Goal: Complete application form: Complete application form

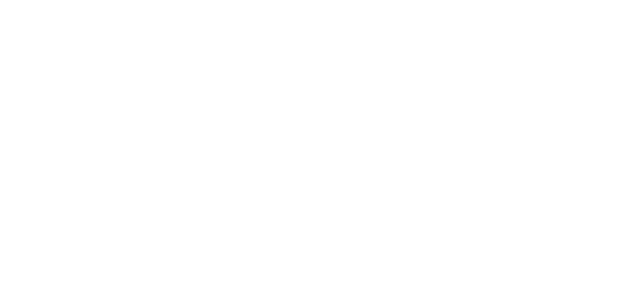
select select "FR"
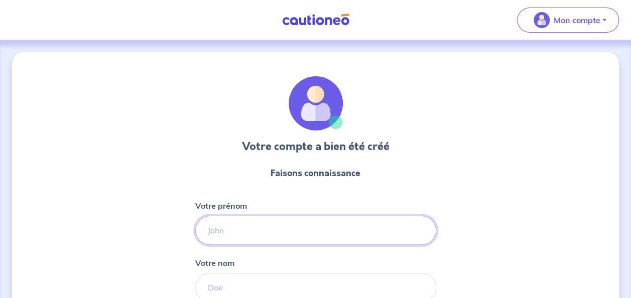
click at [231, 237] on input "Votre prénom" at bounding box center [315, 230] width 241 height 29
type input "Maylis"
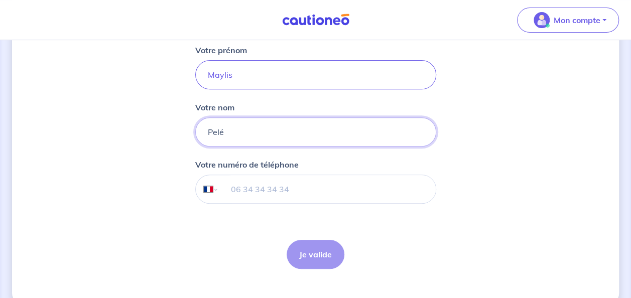
scroll to position [158, 0]
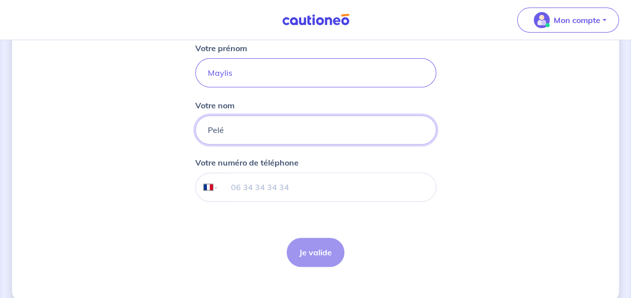
type input "Pelé"
click at [271, 185] on input "tel" at bounding box center [326, 187] width 217 height 28
type input "06 73 03 58 60"
click at [309, 264] on button "Je valide" at bounding box center [316, 252] width 58 height 29
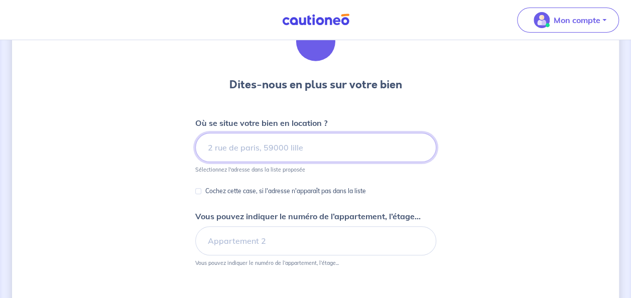
scroll to position [63, 0]
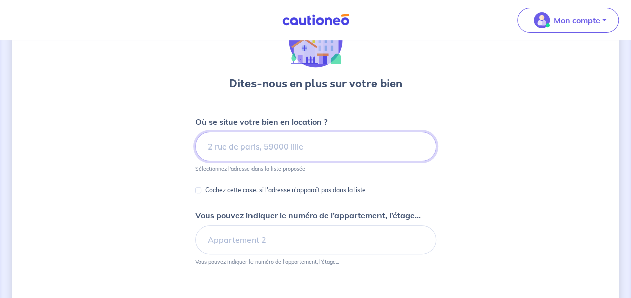
click at [302, 156] on input at bounding box center [315, 146] width 241 height 29
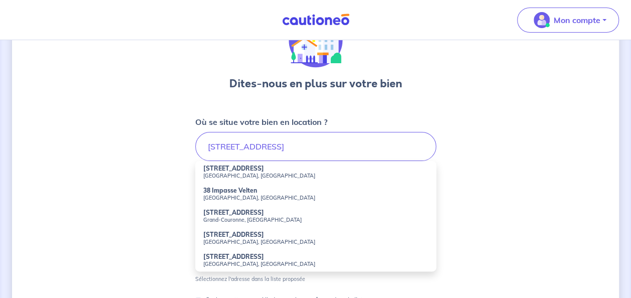
click at [262, 172] on small "[GEOGRAPHIC_DATA], [GEOGRAPHIC_DATA]" at bounding box center [315, 175] width 225 height 7
type input "[STREET_ADDRESS]"
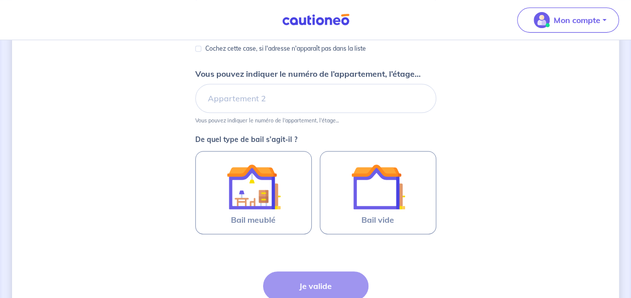
scroll to position [218, 0]
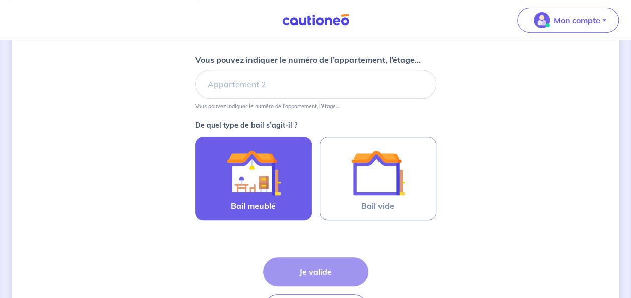
click at [287, 181] on div at bounding box center [253, 173] width 91 height 54
click at [0, 0] on input "Bail meublé" at bounding box center [0, 0] width 0 height 0
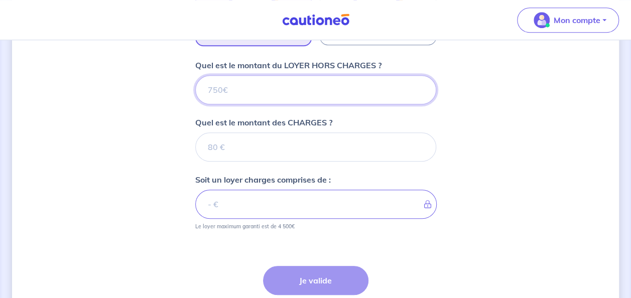
scroll to position [393, 0]
click at [253, 87] on input "Quel est le montant du LOYER HORS CHARGES ?" at bounding box center [315, 89] width 241 height 29
type input "9"
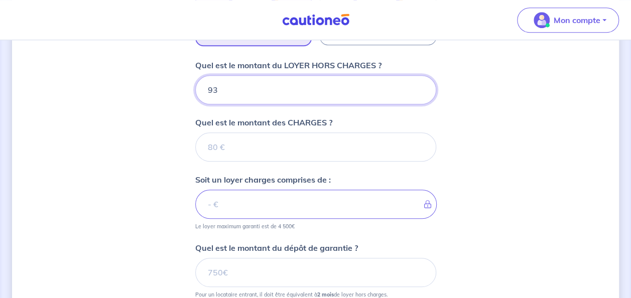
type input "930"
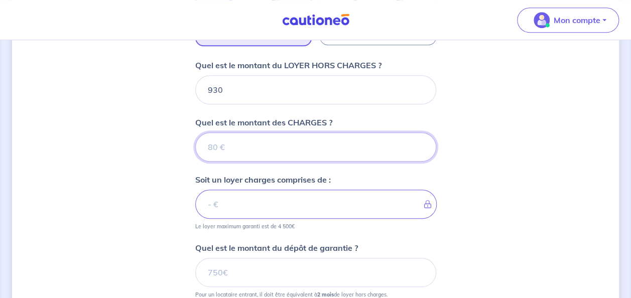
click at [239, 144] on input "Quel est le montant des CHARGES ?" at bounding box center [315, 146] width 241 height 29
type input "35"
type input "965"
type input "35"
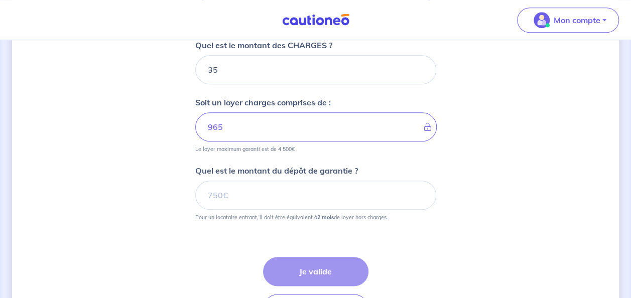
scroll to position [472, 0]
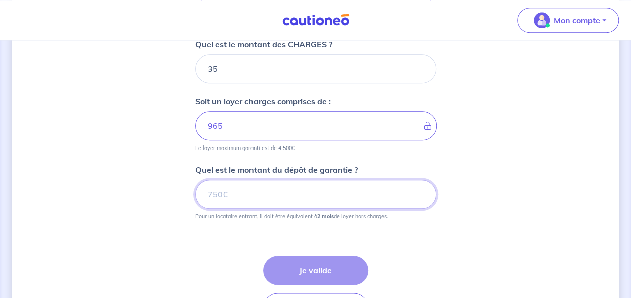
click at [225, 195] on input "Quel est le montant du dépôt de garantie ?" at bounding box center [315, 194] width 241 height 29
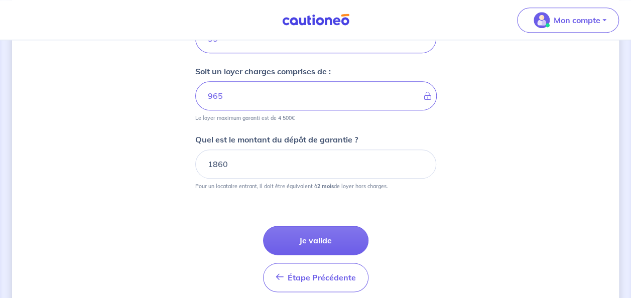
scroll to position [502, 0]
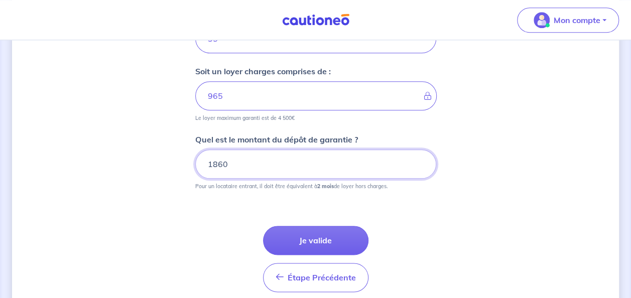
click at [270, 161] on input "1860" at bounding box center [315, 164] width 241 height 29
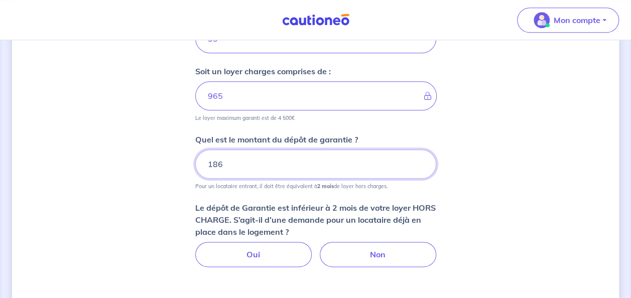
type input "1860"
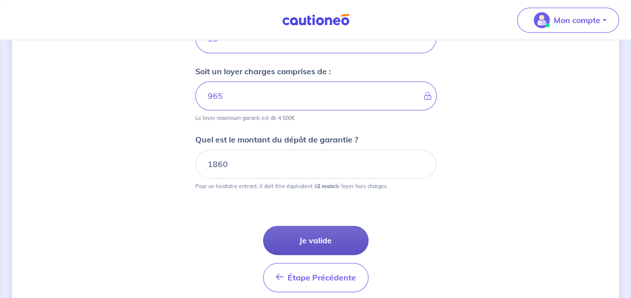
click at [308, 240] on button "Je valide" at bounding box center [315, 240] width 105 height 29
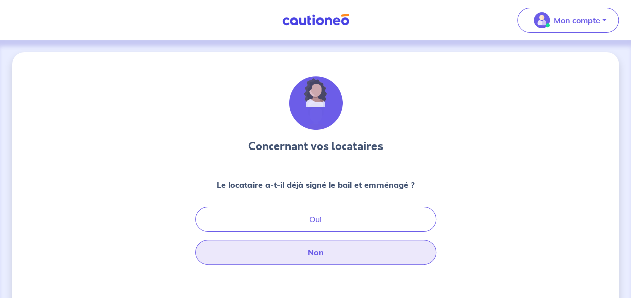
click at [319, 252] on button "Non" at bounding box center [315, 252] width 241 height 25
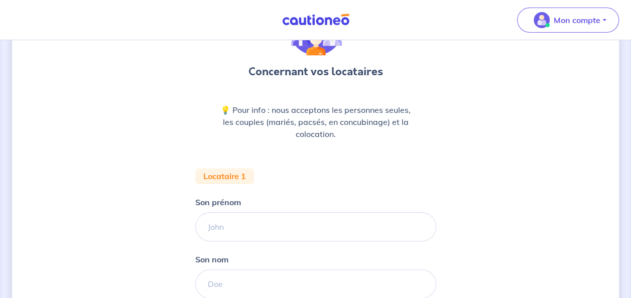
scroll to position [76, 0]
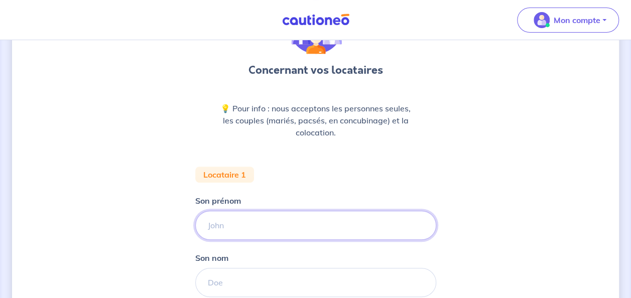
click at [289, 226] on input "Son prénom" at bounding box center [315, 225] width 241 height 29
paste input "[PERSON_NAME]"
drag, startPoint x: 268, startPoint y: 224, endPoint x: 235, endPoint y: 227, distance: 33.8
click at [235, 227] on input "[PERSON_NAME]" at bounding box center [315, 225] width 241 height 29
type input "[PERSON_NAME]"
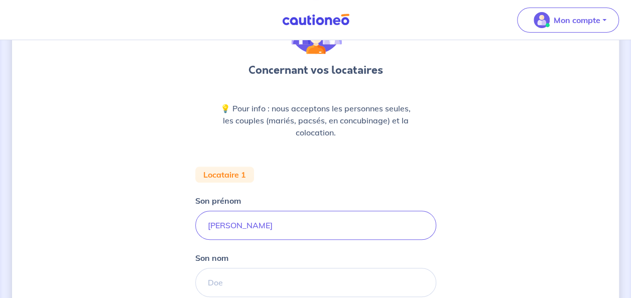
click at [230, 296] on form "Locataire 1 Son prénom [PERSON_NAME] Son nom Étape Précédente Précédent Je vali…" at bounding box center [315, 287] width 241 height 241
click at [230, 285] on input "Son nom" at bounding box center [315, 282] width 241 height 29
paste input "Debès"
type input "Debès"
drag, startPoint x: 258, startPoint y: 227, endPoint x: 234, endPoint y: 227, distance: 24.6
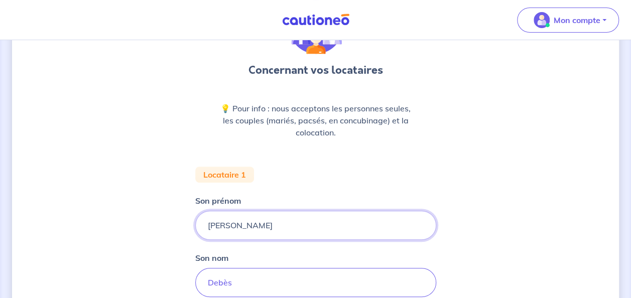
click at [234, 227] on input "[PERSON_NAME]" at bounding box center [315, 225] width 241 height 29
type input "Ciarra"
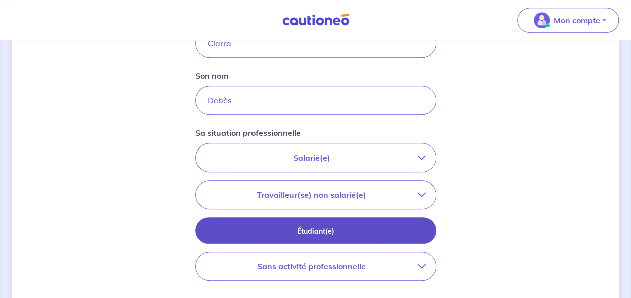
scroll to position [259, 0]
click at [264, 225] on p "Étudiant(e)" at bounding box center [316, 230] width 216 height 11
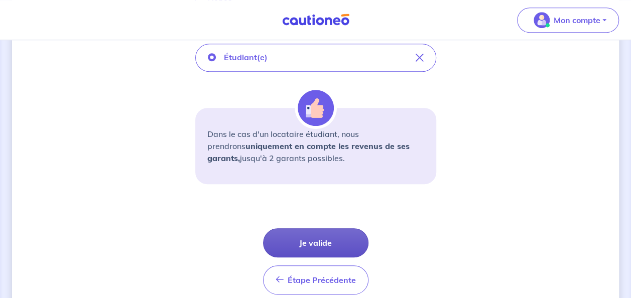
scroll to position [361, 0]
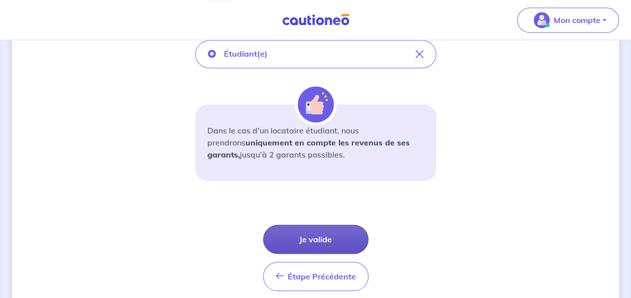
click at [327, 240] on button "Je valide" at bounding box center [315, 239] width 105 height 29
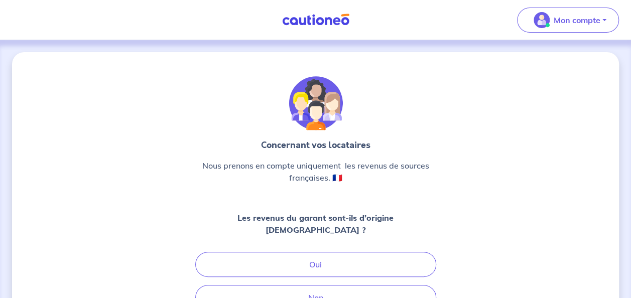
scroll to position [112, 0]
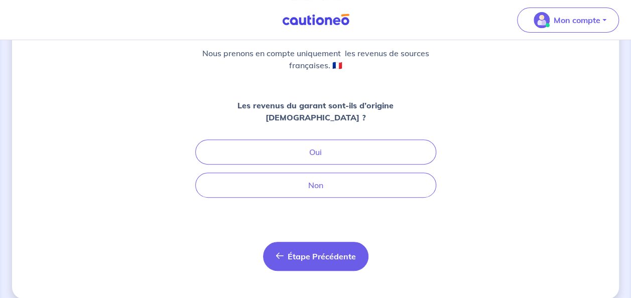
click at [296, 250] on button "Étape Précédente Précédent" at bounding box center [315, 256] width 105 height 29
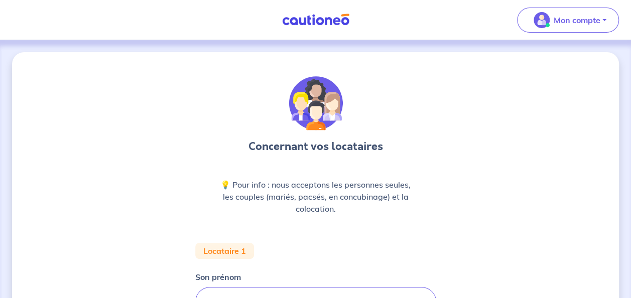
click at [229, 254] on div "Locataire 1" at bounding box center [224, 251] width 59 height 16
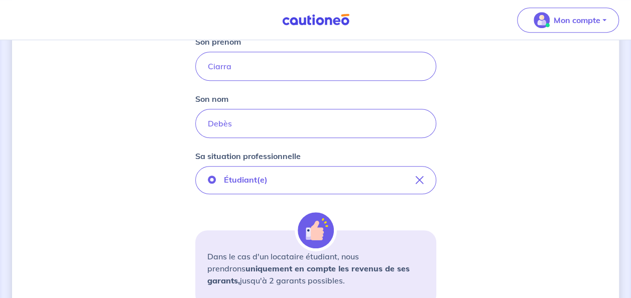
scroll to position [363, 0]
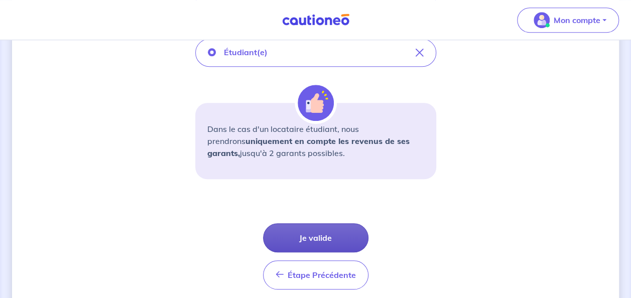
click at [337, 240] on button "Je valide" at bounding box center [315, 237] width 105 height 29
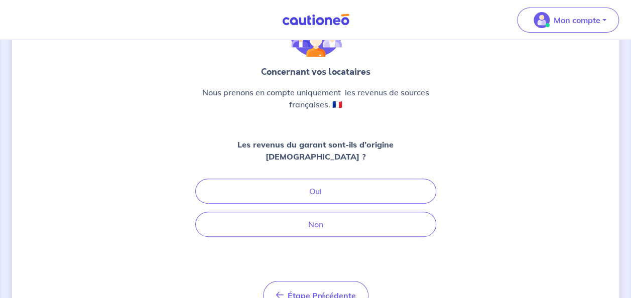
scroll to position [74, 0]
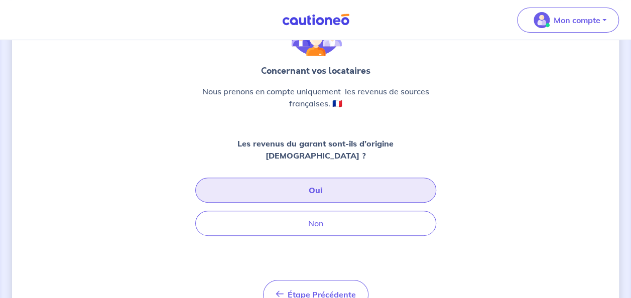
click at [318, 184] on button "Oui" at bounding box center [315, 190] width 241 height 25
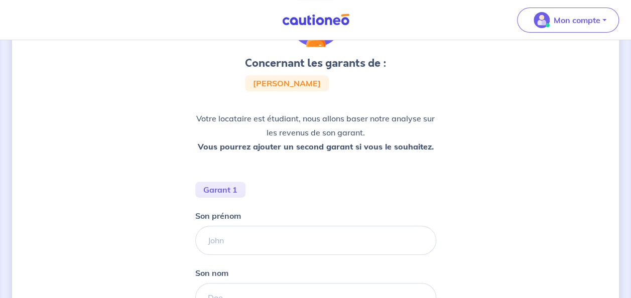
scroll to position [127, 0]
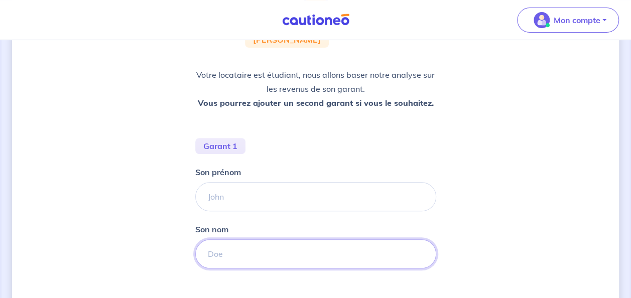
click at [240, 255] on input "Son nom" at bounding box center [315, 253] width 241 height 29
paste input "Debès"
type input "Debès"
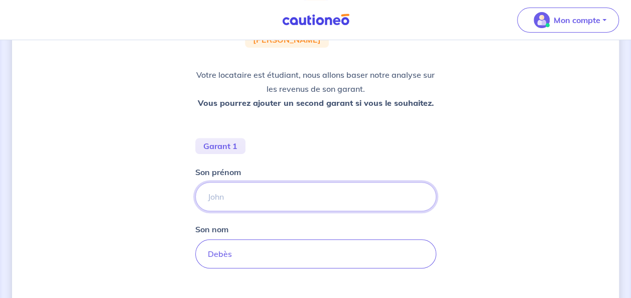
click at [238, 207] on input "Son prénom" at bounding box center [315, 196] width 241 height 29
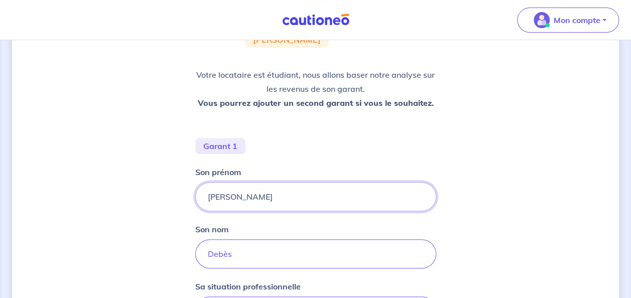
type input "[PERSON_NAME]"
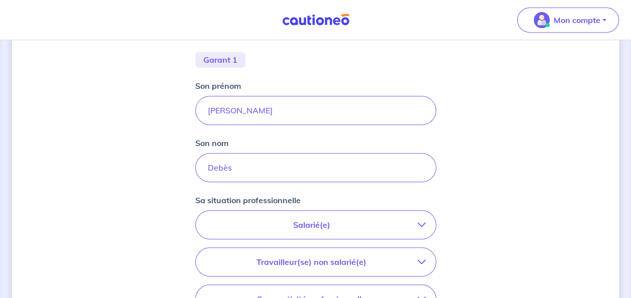
scroll to position [245, 0]
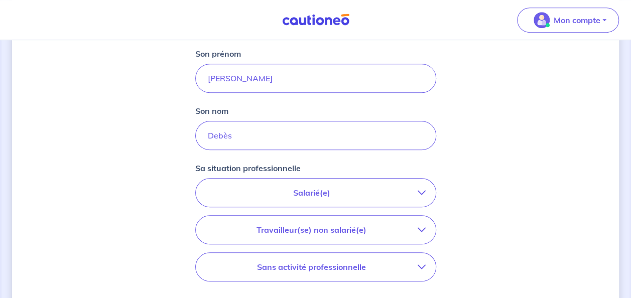
click at [315, 197] on p "Salarié(e)" at bounding box center [312, 193] width 212 height 12
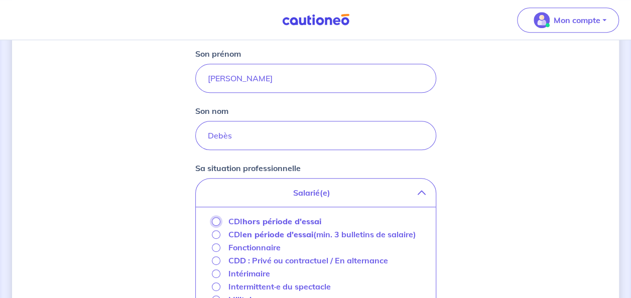
click at [214, 221] on input "CDI hors période d'essai" at bounding box center [216, 221] width 9 height 9
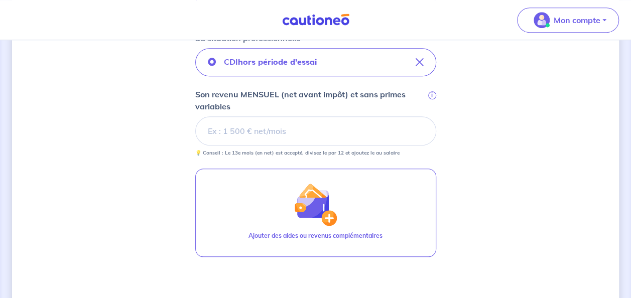
scroll to position [364, 0]
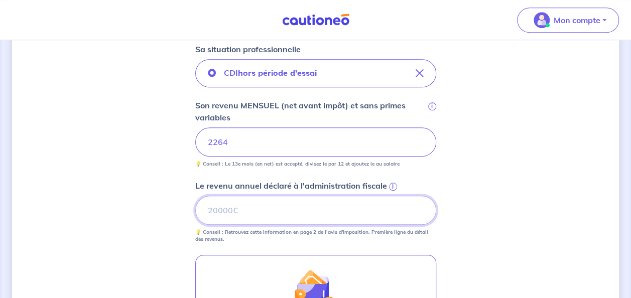
click at [302, 215] on input "Le revenu annuel déclaré à l'administration fiscale i" at bounding box center [315, 210] width 241 height 29
click at [284, 215] on input "Le revenu annuel déclaré à l'administration fiscale i" at bounding box center [315, 210] width 241 height 29
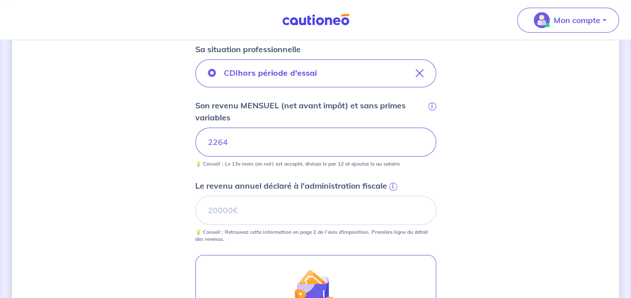
click at [393, 183] on span "i" at bounding box center [393, 187] width 8 height 8
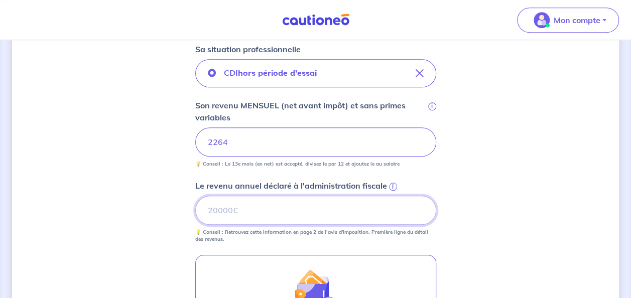
click at [393, 196] on input "Le revenu annuel déclaré à l'administration fiscale i" at bounding box center [315, 210] width 241 height 29
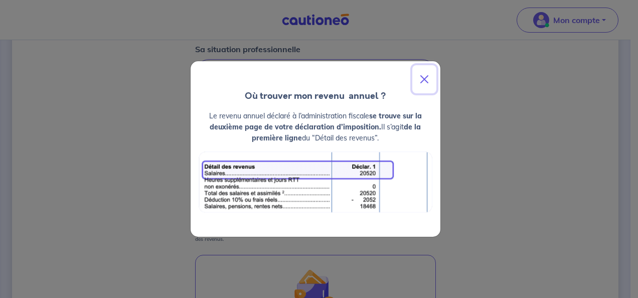
click at [425, 77] on button "Close" at bounding box center [424, 79] width 24 height 28
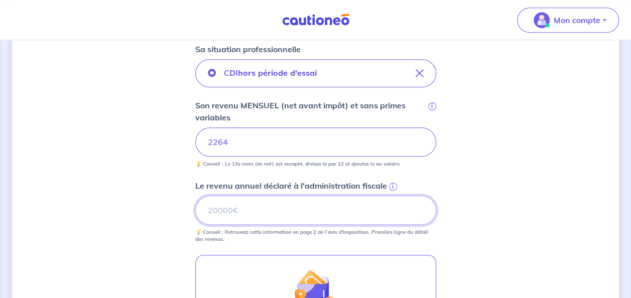
click at [212, 197] on input "Le revenu annuel déclaré à l'administration fiscale i" at bounding box center [315, 210] width 241 height 29
type input "3"
type input "23672"
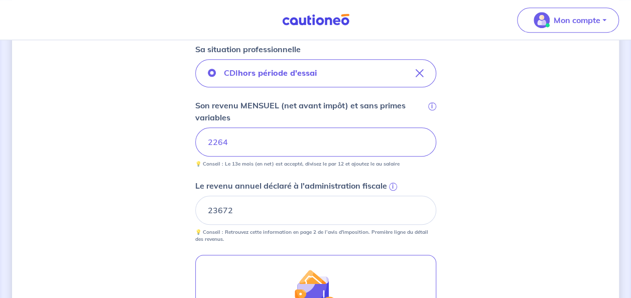
click at [104, 200] on div "Concernant les garants de : [PERSON_NAME] Votre locataire est étudiant, nous al…" at bounding box center [315, 91] width 607 height 806
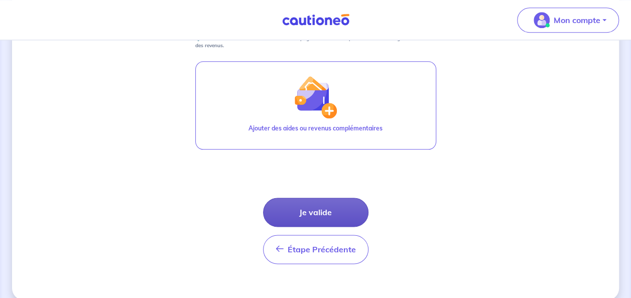
click at [323, 207] on button "Je valide" at bounding box center [315, 212] width 105 height 29
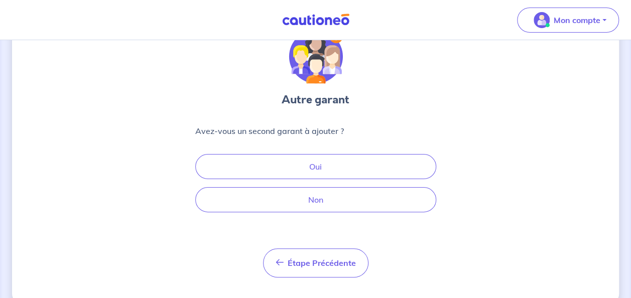
scroll to position [47, 0]
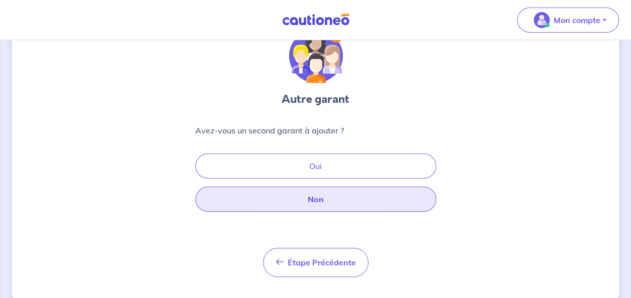
click at [300, 200] on button "Non" at bounding box center [315, 199] width 241 height 25
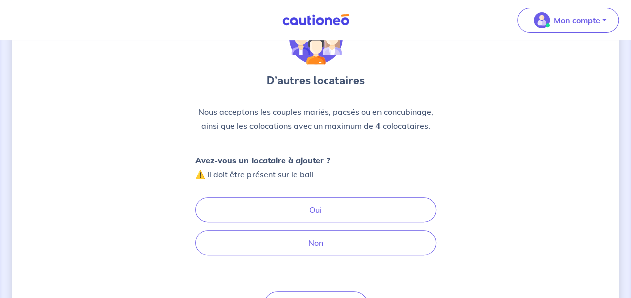
scroll to position [66, 0]
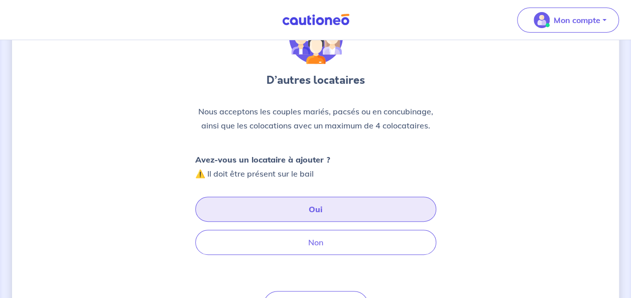
click at [328, 205] on button "Oui" at bounding box center [315, 209] width 241 height 25
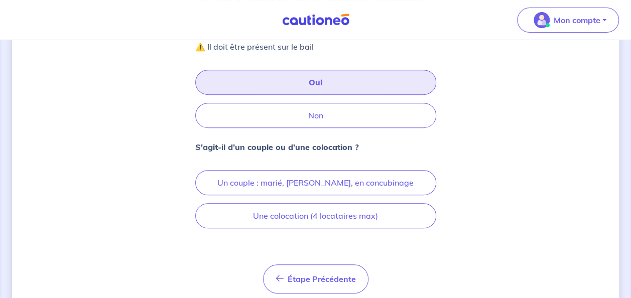
scroll to position [227, 0]
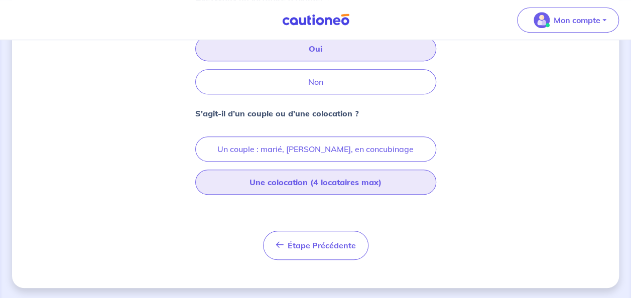
click at [292, 183] on button "Une colocation (4 locataires max)" at bounding box center [315, 182] width 241 height 25
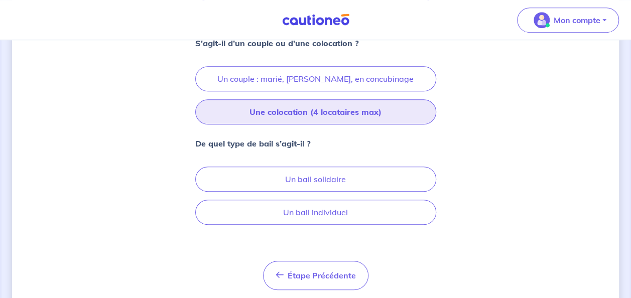
scroll to position [299, 0]
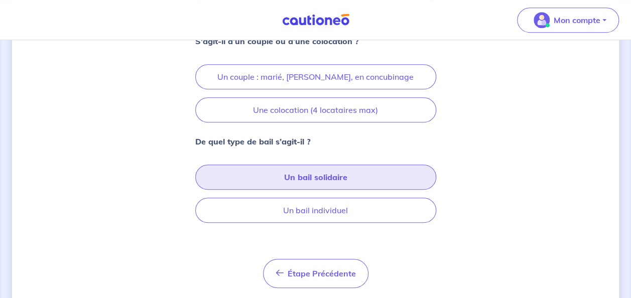
click at [314, 171] on button "Un bail solidaire" at bounding box center [315, 177] width 241 height 25
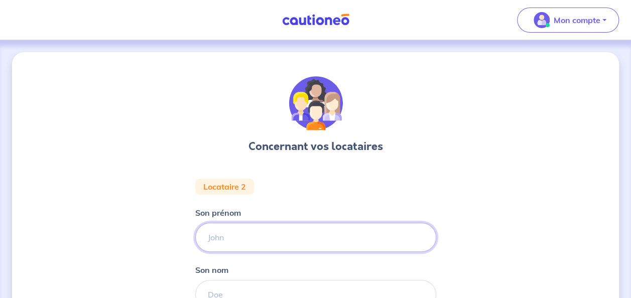
click at [298, 235] on input "Son prénom" at bounding box center [315, 237] width 241 height 29
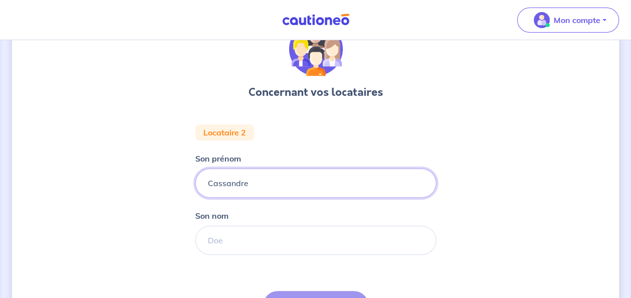
scroll to position [55, 0]
type input "Cassandre"
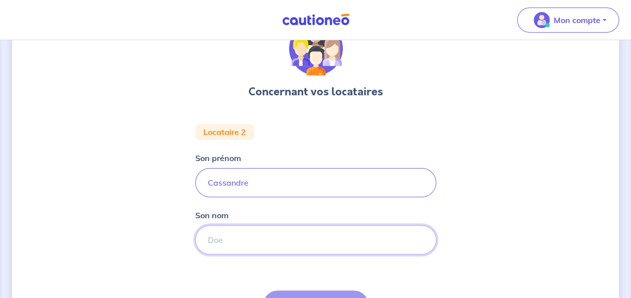
click at [264, 235] on input "Son nom" at bounding box center [315, 239] width 241 height 29
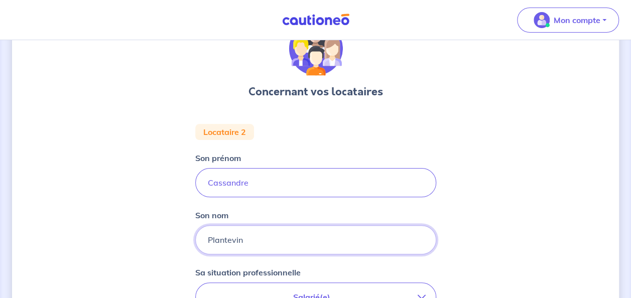
type input "Plantevin"
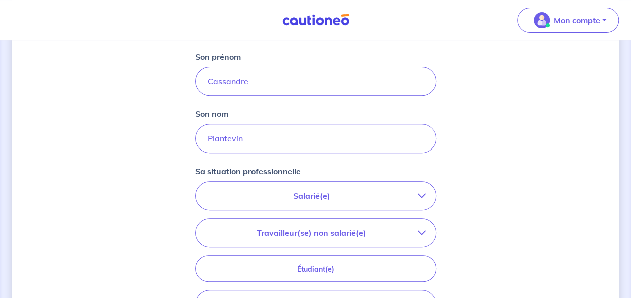
scroll to position [166, 0]
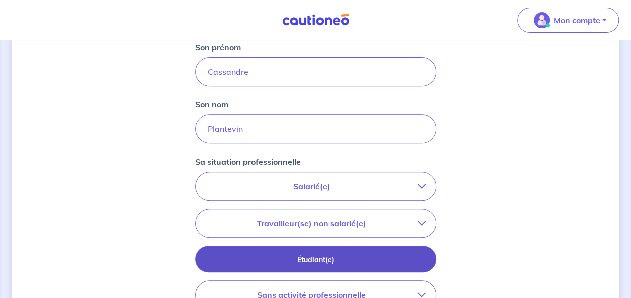
click at [305, 255] on p "Étudiant(e)" at bounding box center [316, 259] width 216 height 11
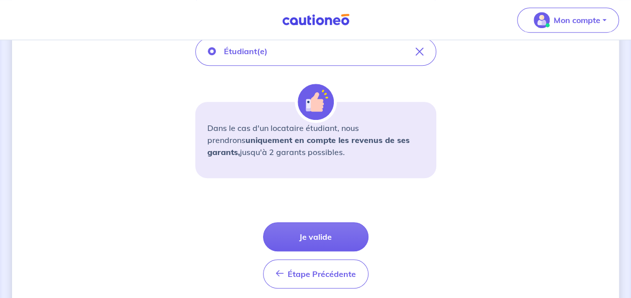
scroll to position [304, 0]
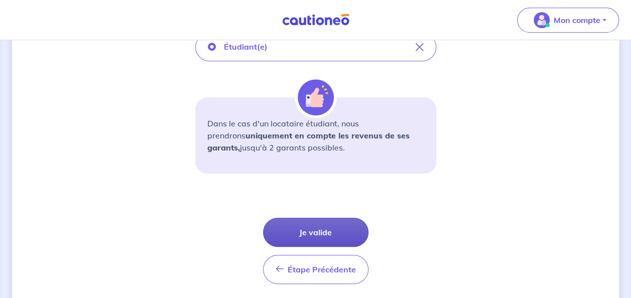
click at [347, 229] on button "Je valide" at bounding box center [315, 232] width 105 height 29
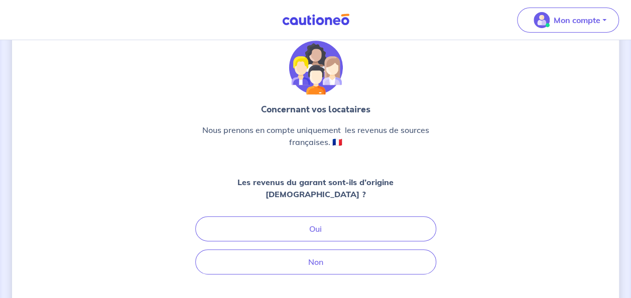
scroll to position [36, 0]
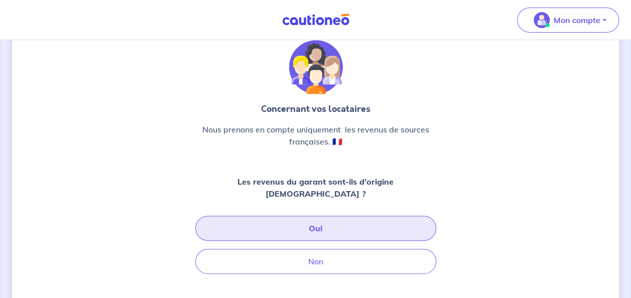
click at [321, 217] on button "Oui" at bounding box center [315, 228] width 241 height 25
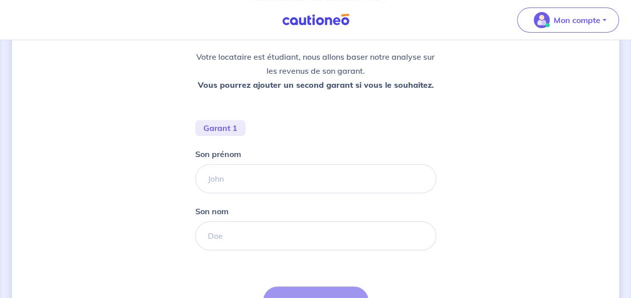
scroll to position [146, 0]
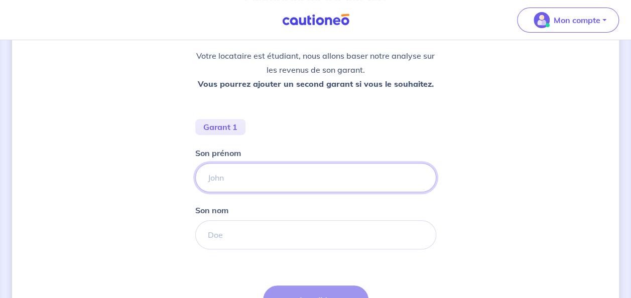
click at [260, 168] on input "Son prénom" at bounding box center [315, 177] width 241 height 29
type input "Tanguy"
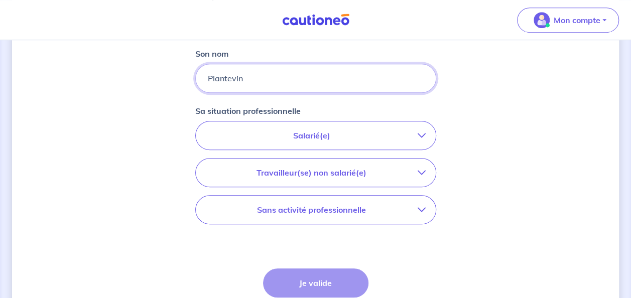
scroll to position [303, 0]
type input "Plantevin"
click at [363, 122] on button "Salarié(e)" at bounding box center [316, 135] width 240 height 28
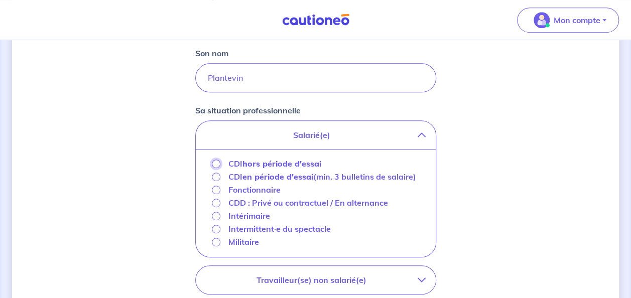
click at [216, 163] on input "CDI hors période d'essai" at bounding box center [216, 164] width 9 height 9
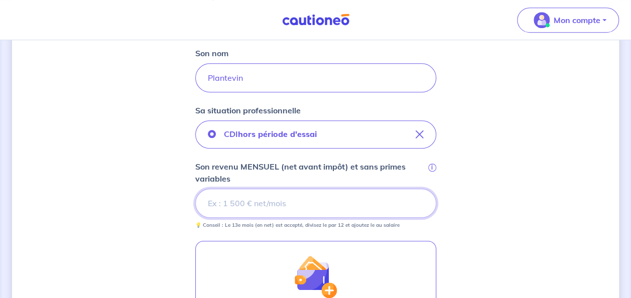
click at [252, 204] on input "Son revenu MENSUEL (net avant impôt) et sans primes variables i" at bounding box center [315, 203] width 241 height 29
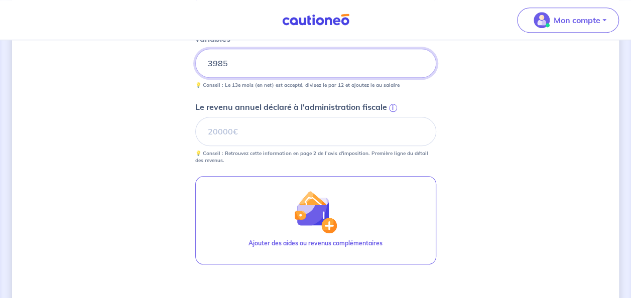
scroll to position [442, 0]
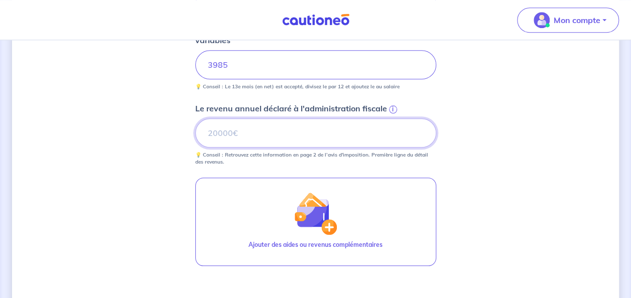
click at [245, 125] on input "Le revenu annuel déclaré à l'administration fiscale i" at bounding box center [315, 132] width 241 height 29
type input "55875"
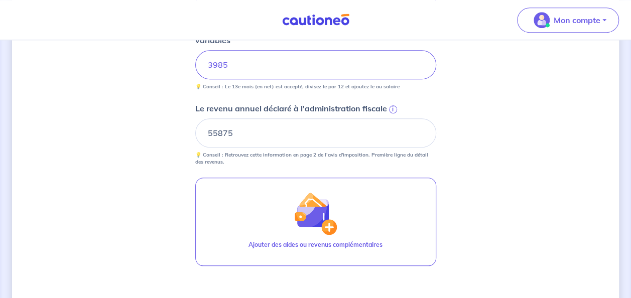
click at [490, 170] on div "Concernant les garants de : [PERSON_NAME] Votre locataire est étudiant, nous al…" at bounding box center [315, 14] width 607 height 806
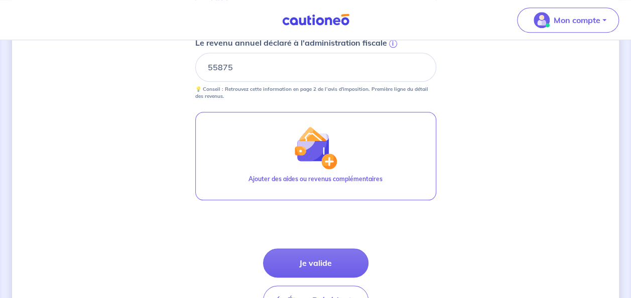
scroll to position [508, 0]
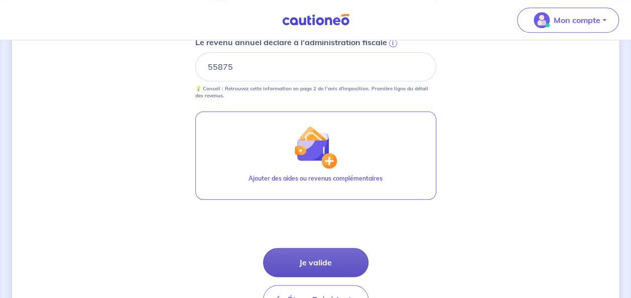
click at [306, 262] on button "Je valide" at bounding box center [315, 262] width 105 height 29
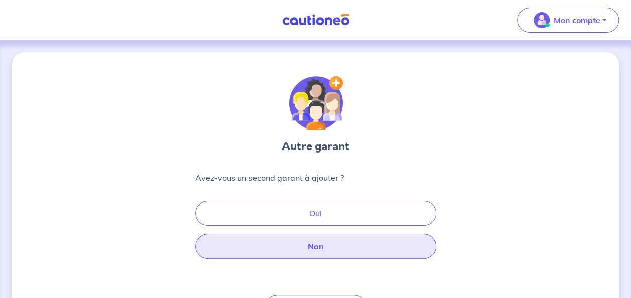
click at [326, 244] on button "Non" at bounding box center [315, 246] width 241 height 25
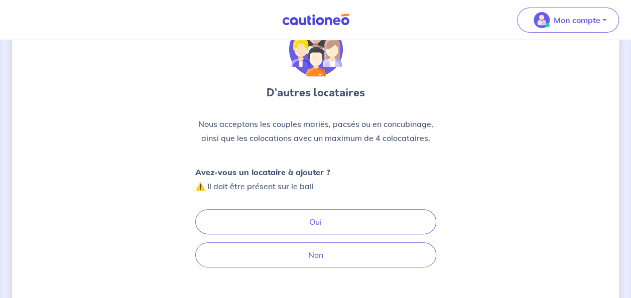
scroll to position [55, 0]
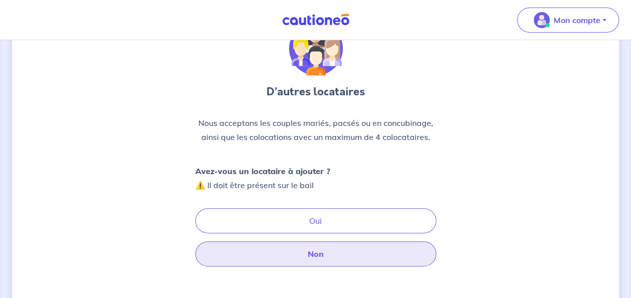
click at [307, 253] on button "Non" at bounding box center [315, 253] width 241 height 25
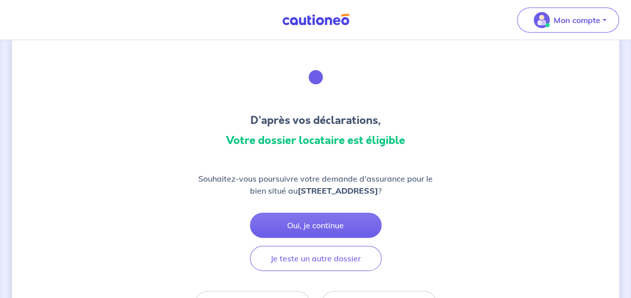
scroll to position [26, 0]
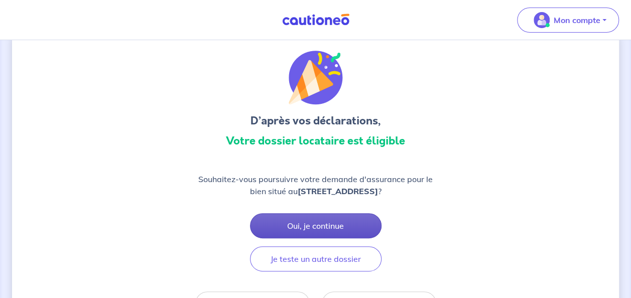
click at [306, 218] on button "Oui, je continue" at bounding box center [315, 225] width 131 height 25
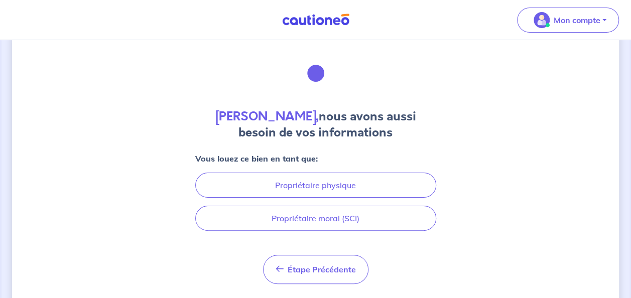
scroll to position [55, 0]
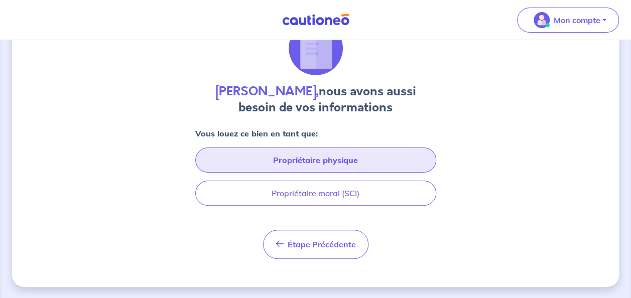
click at [315, 164] on button "Propriétaire physique" at bounding box center [315, 160] width 241 height 25
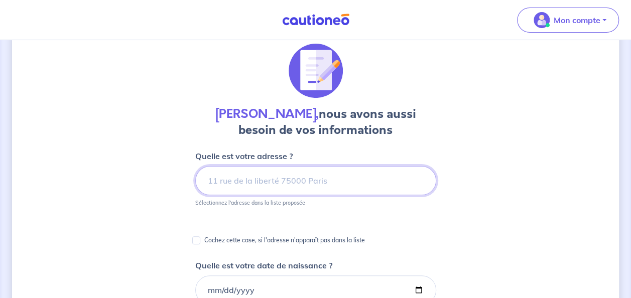
scroll to position [34, 0]
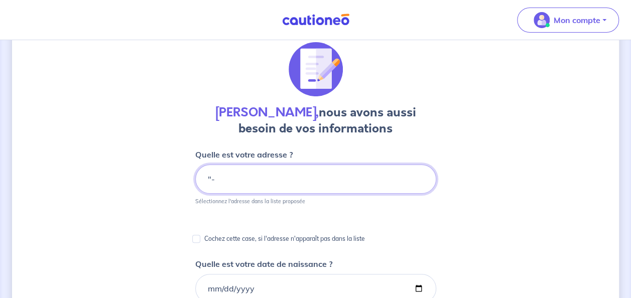
type input """
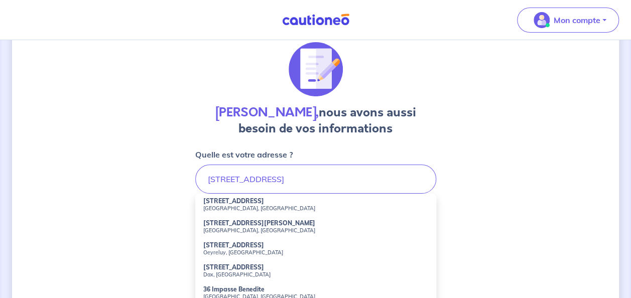
click at [239, 205] on small "[GEOGRAPHIC_DATA], [GEOGRAPHIC_DATA]" at bounding box center [315, 208] width 225 height 7
type input "[STREET_ADDRESS]"
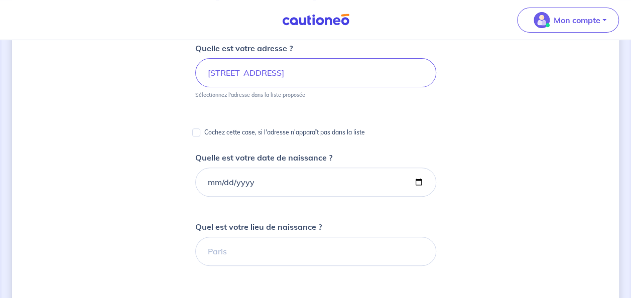
scroll to position [141, 0]
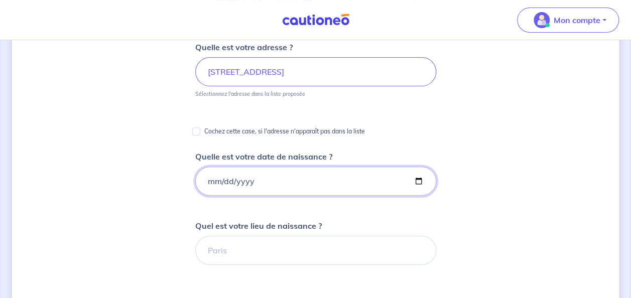
click at [239, 186] on input "Quelle est votre date de naissance ?" at bounding box center [315, 181] width 241 height 29
type input "[DATE]"
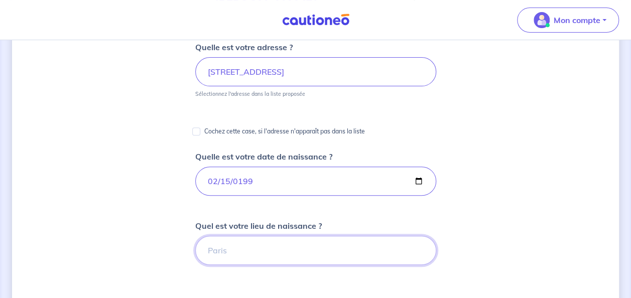
click at [246, 255] on input "Quel est votre lieu de naissance ?" at bounding box center [315, 250] width 241 height 29
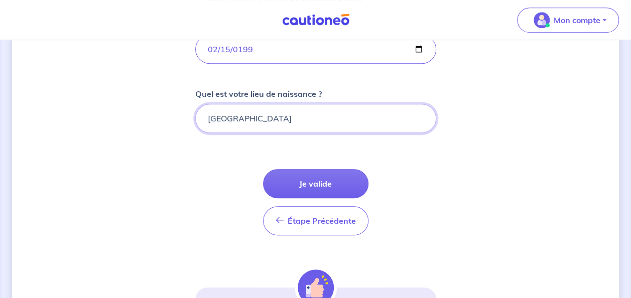
scroll to position [274, 0]
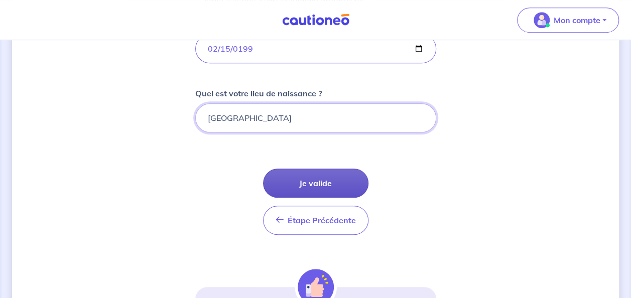
type input "[GEOGRAPHIC_DATA]"
click at [315, 179] on button "Je valide" at bounding box center [315, 183] width 105 height 29
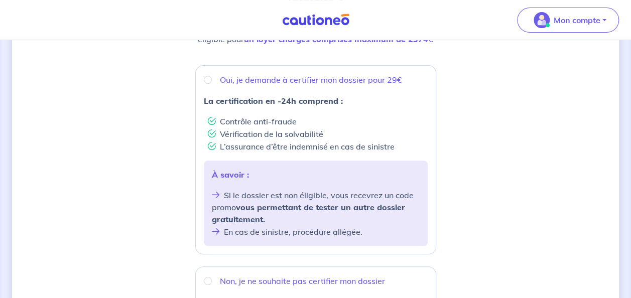
scroll to position [168, 0]
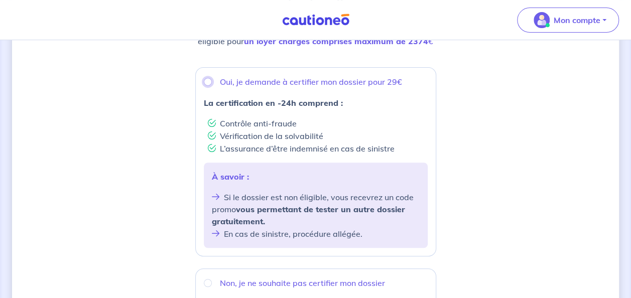
click at [206, 84] on input "Oui, je demande à certifier mon dossier pour 29€" at bounding box center [208, 82] width 8 height 8
radio input "true"
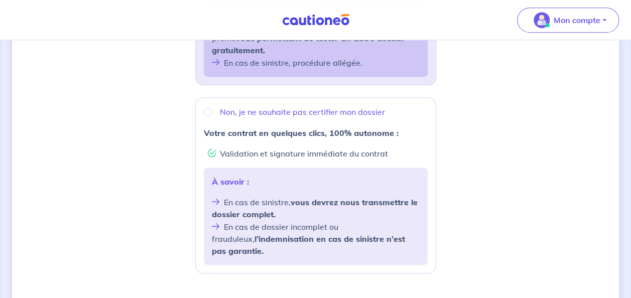
scroll to position [450, 0]
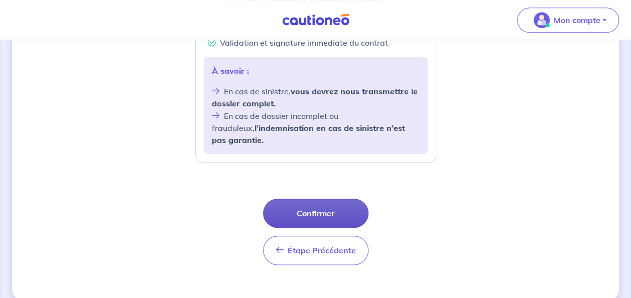
click at [341, 199] on button "Confirmer" at bounding box center [315, 213] width 105 height 29
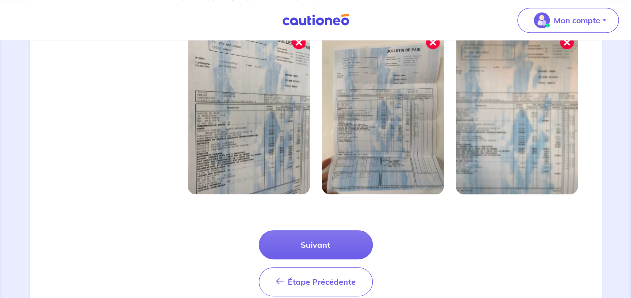
scroll to position [389, 0]
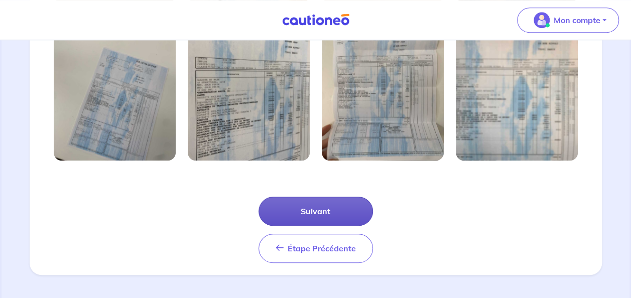
click at [313, 210] on button "Suivant" at bounding box center [315, 211] width 114 height 29
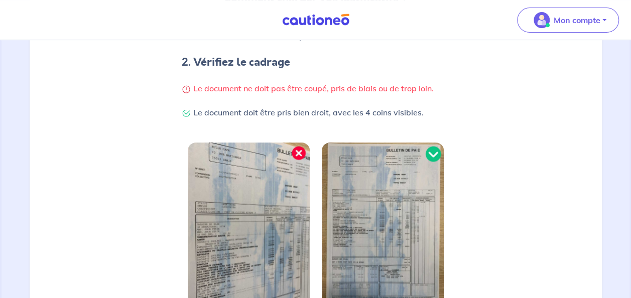
scroll to position [341, 0]
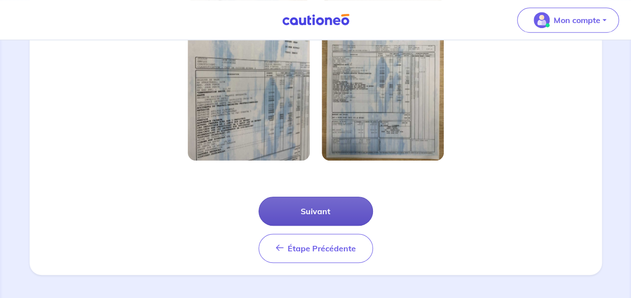
click at [305, 213] on button "Suivant" at bounding box center [315, 211] width 114 height 29
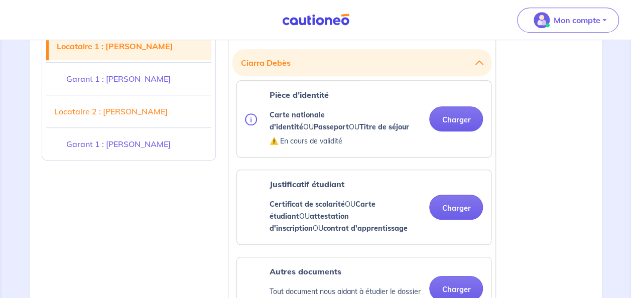
scroll to position [288, 0]
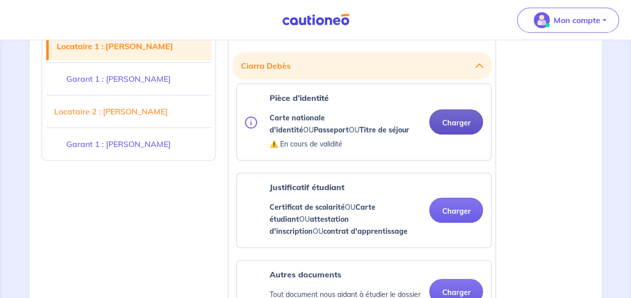
click at [457, 124] on button "Charger" at bounding box center [456, 121] width 54 height 25
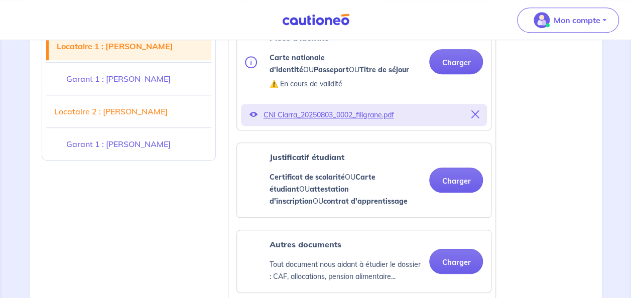
scroll to position [348, 0]
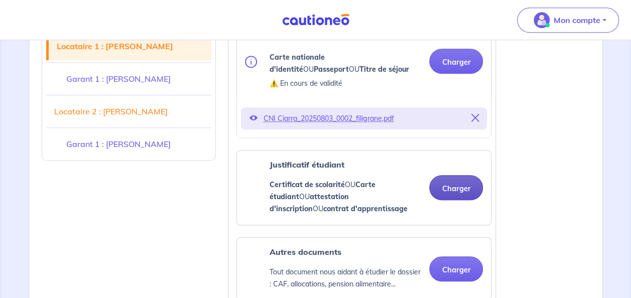
click at [449, 186] on button "Charger" at bounding box center [456, 187] width 54 height 25
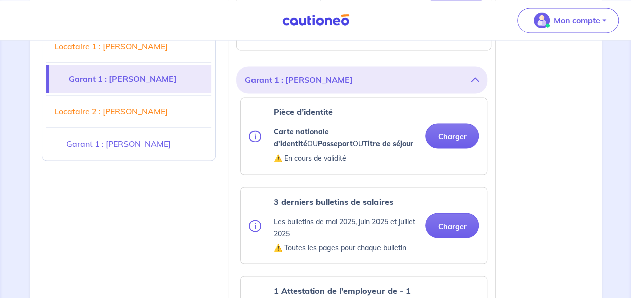
scroll to position [785, 0]
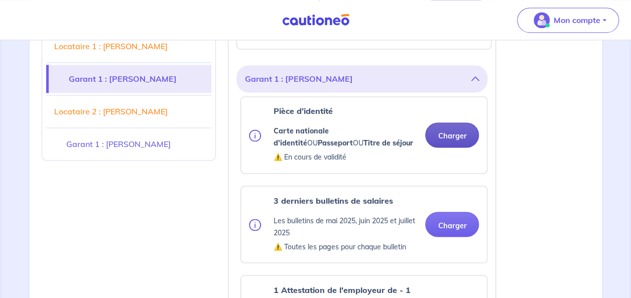
click at [451, 134] on button "Charger" at bounding box center [452, 134] width 54 height 25
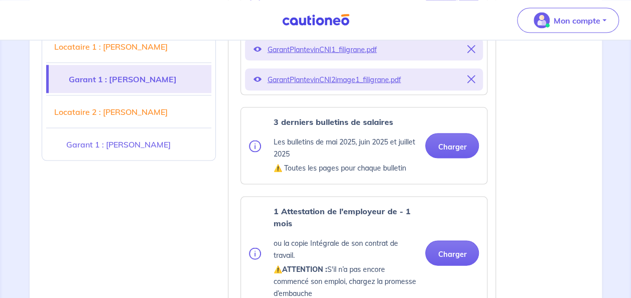
scroll to position [926, 0]
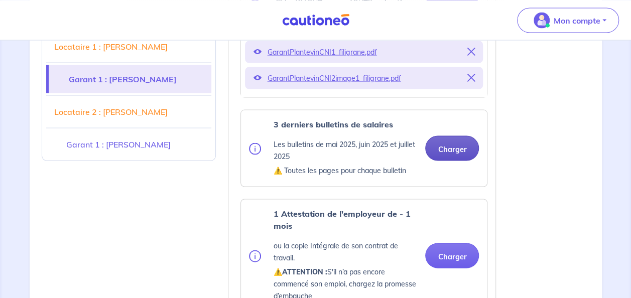
click at [449, 88] on div "GarantPlantevinCNI1_filigrane.pdf GarantPlantevinCNI2image1_filigrane.pdf" at bounding box center [364, 65] width 246 height 64
click at [451, 137] on button "Charger" at bounding box center [452, 147] width 54 height 25
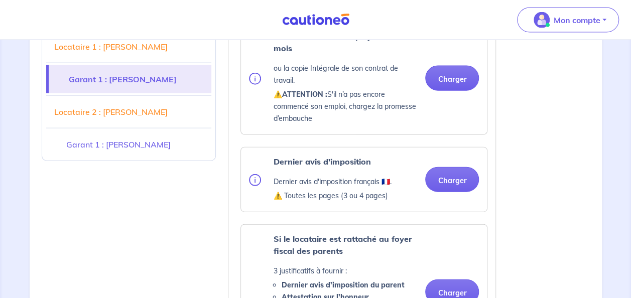
scroll to position [1095, 0]
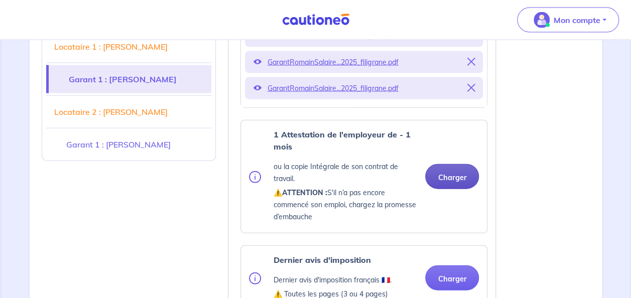
click at [456, 172] on button "Charger" at bounding box center [452, 176] width 54 height 25
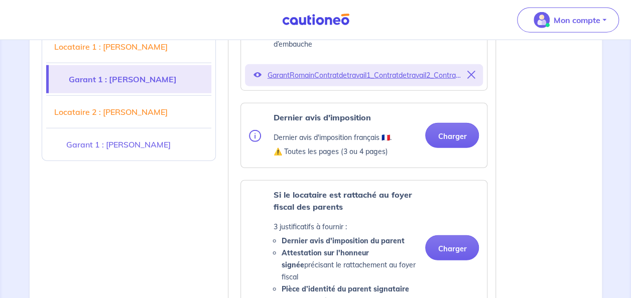
scroll to position [1268, 0]
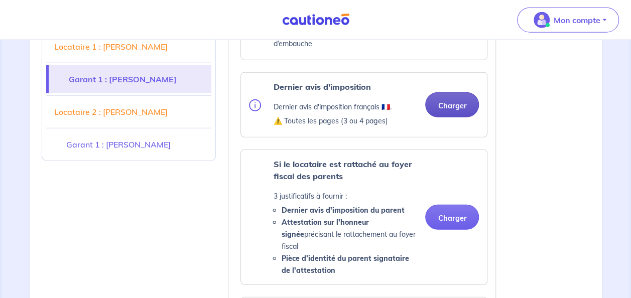
click at [444, 101] on button "Charger" at bounding box center [452, 104] width 54 height 25
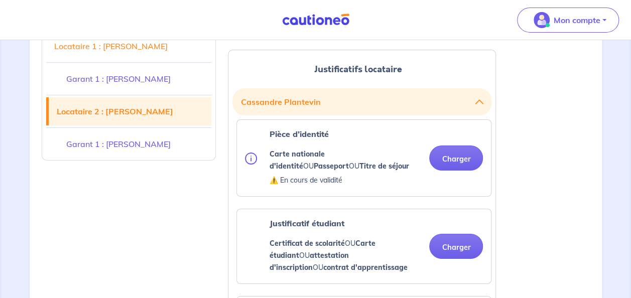
scroll to position [1712, 0]
click at [447, 145] on button "Charger" at bounding box center [456, 157] width 54 height 25
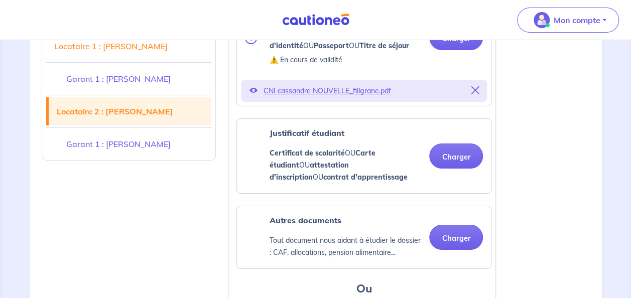
scroll to position [1833, 0]
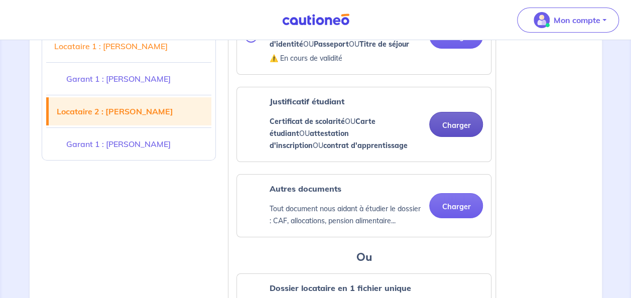
click at [460, 112] on button "Charger" at bounding box center [456, 124] width 54 height 25
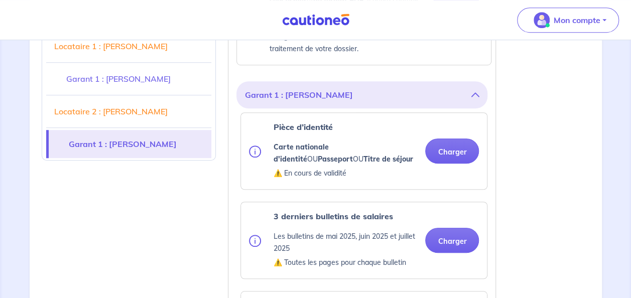
scroll to position [2192, 0]
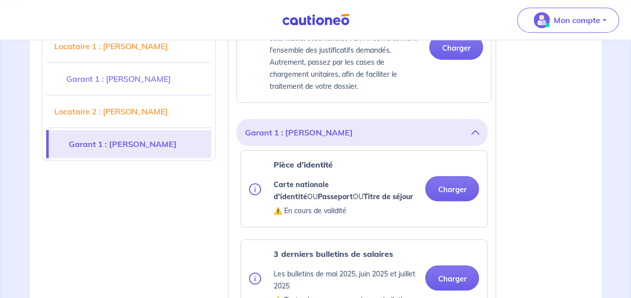
click at [441, 151] on div "Pièce d’identité Carte nationale d'identité OU Passeport OU Titre de séjour ⚠️ …" at bounding box center [364, 189] width 246 height 76
click at [456, 176] on button "Charger" at bounding box center [452, 188] width 54 height 25
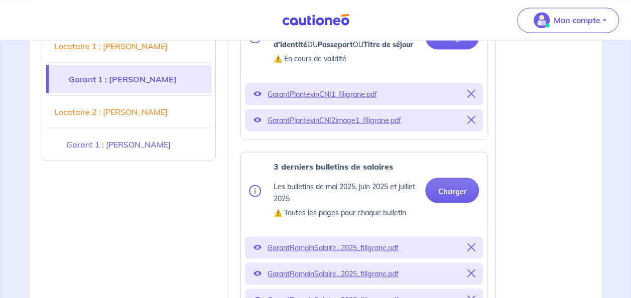
scroll to position [883, 0]
click at [475, 90] on icon at bounding box center [471, 94] width 8 height 8
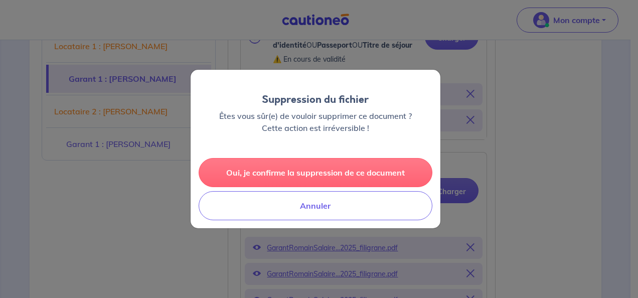
click at [347, 179] on button "Oui, je confirme la suppression de ce document" at bounding box center [316, 172] width 234 height 29
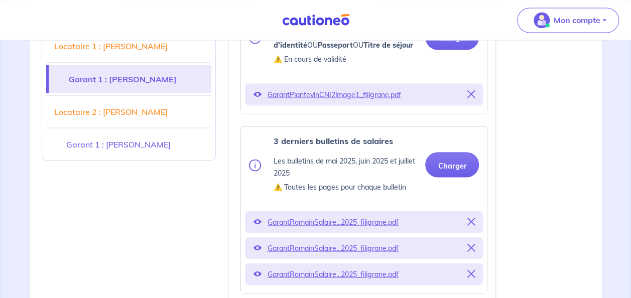
click at [473, 92] on icon at bounding box center [471, 94] width 8 height 8
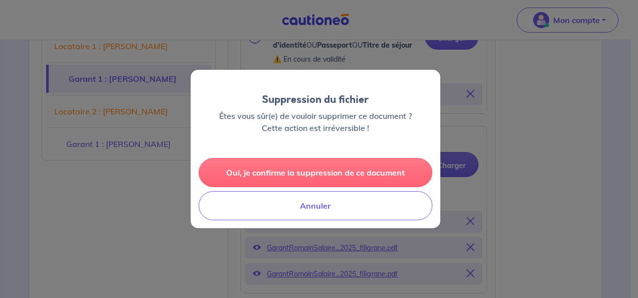
click at [332, 168] on button "Oui, je confirme la suppression de ce document" at bounding box center [316, 172] width 234 height 29
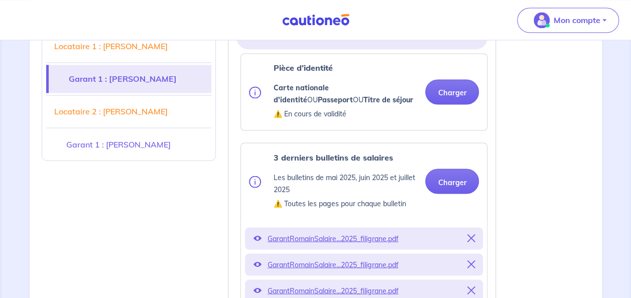
scroll to position [827, 0]
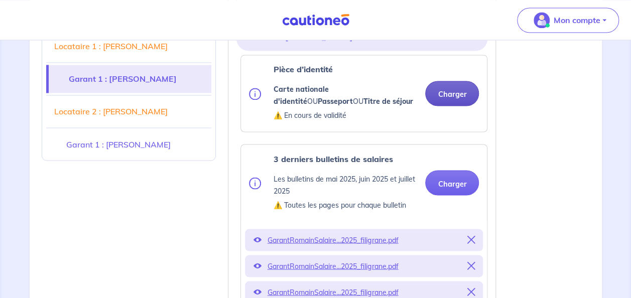
click at [437, 98] on button "Charger" at bounding box center [452, 93] width 54 height 25
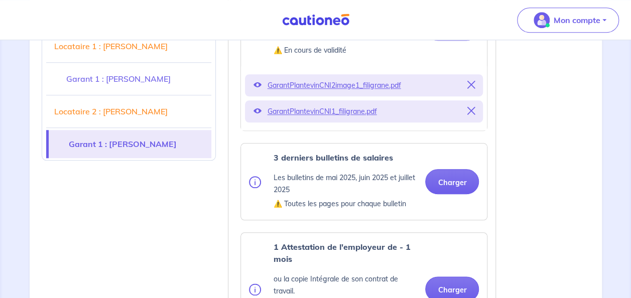
scroll to position [2327, 0]
click at [453, 169] on button "Charger" at bounding box center [452, 181] width 54 height 25
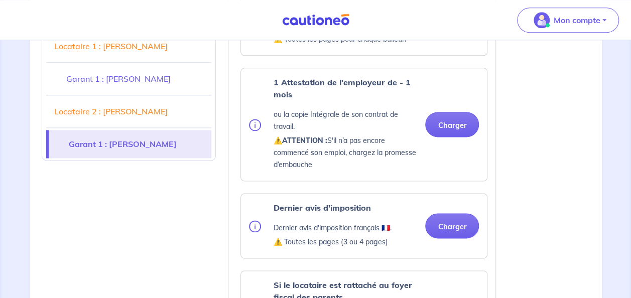
scroll to position [2490, 0]
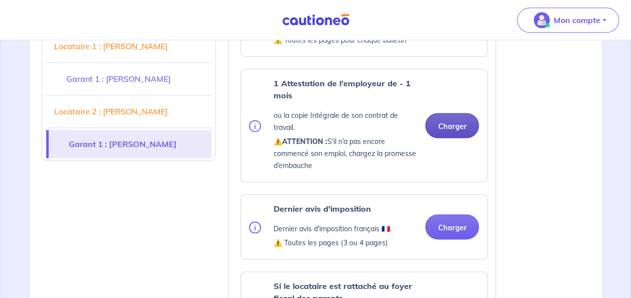
click at [452, 113] on button "Charger" at bounding box center [452, 125] width 54 height 25
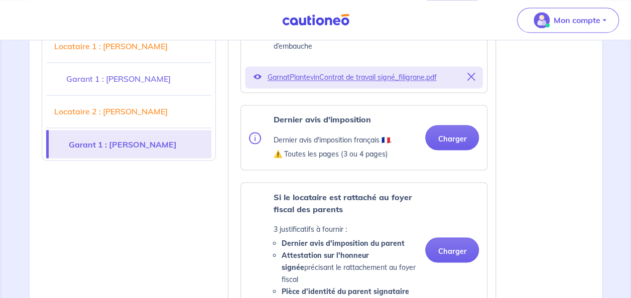
scroll to position [2700, 0]
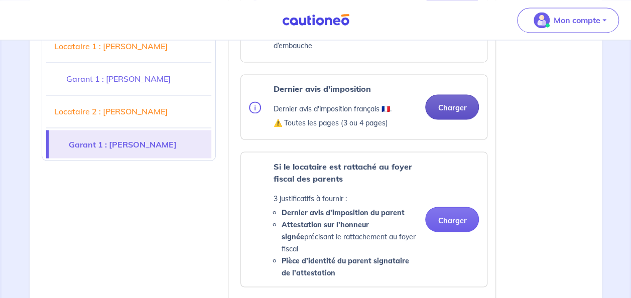
click at [452, 94] on button "Charger" at bounding box center [452, 106] width 54 height 25
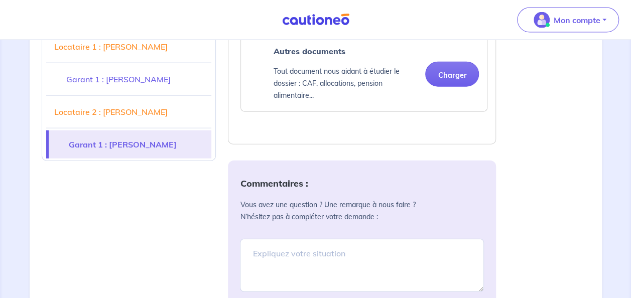
scroll to position [3040, 0]
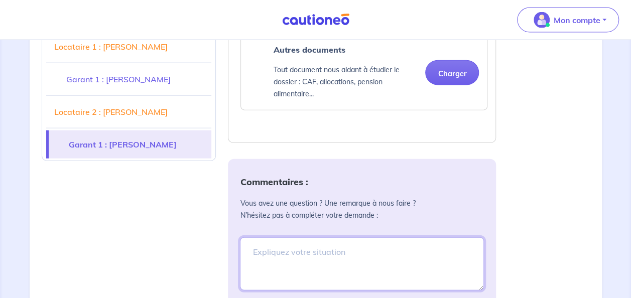
click at [335, 238] on textarea at bounding box center [362, 263] width 244 height 53
click at [345, 237] on textarea "[PERSON_NAME] n'a pas" at bounding box center [362, 263] width 244 height 53
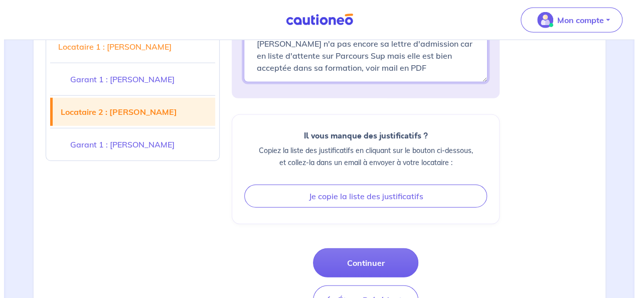
scroll to position [3256, 0]
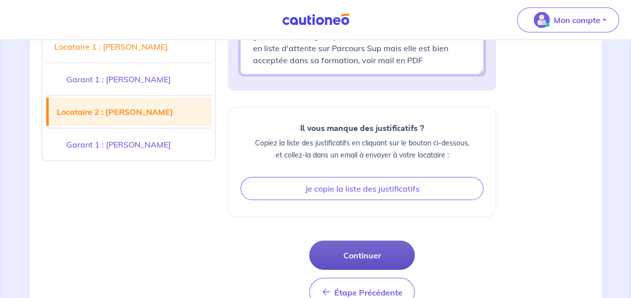
type textarea "[PERSON_NAME] n'a pas encore sa lettre d'admission car en liste d'attente sur P…"
click at [344, 241] on button "Continuer" at bounding box center [361, 255] width 105 height 29
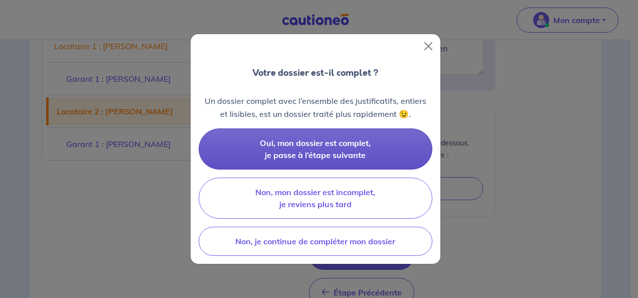
click at [348, 159] on span "Oui, mon dossier est complet, je passe à l’étape suivante" at bounding box center [315, 149] width 111 height 22
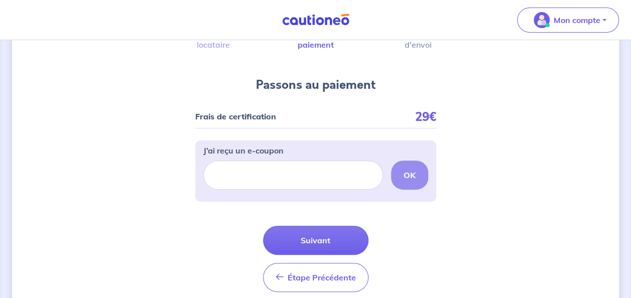
scroll to position [81, 0]
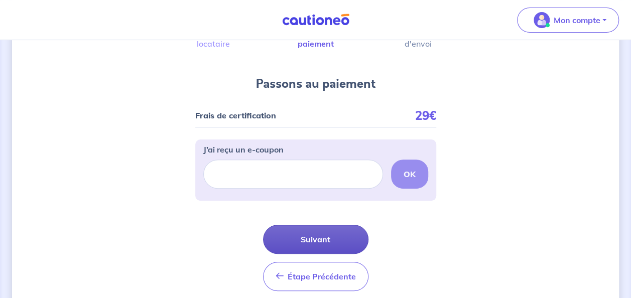
click at [323, 241] on button "Suivant" at bounding box center [315, 239] width 105 height 29
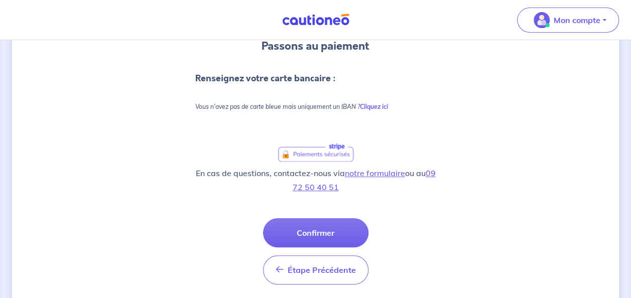
scroll to position [133, 0]
